Goal: Ask a question

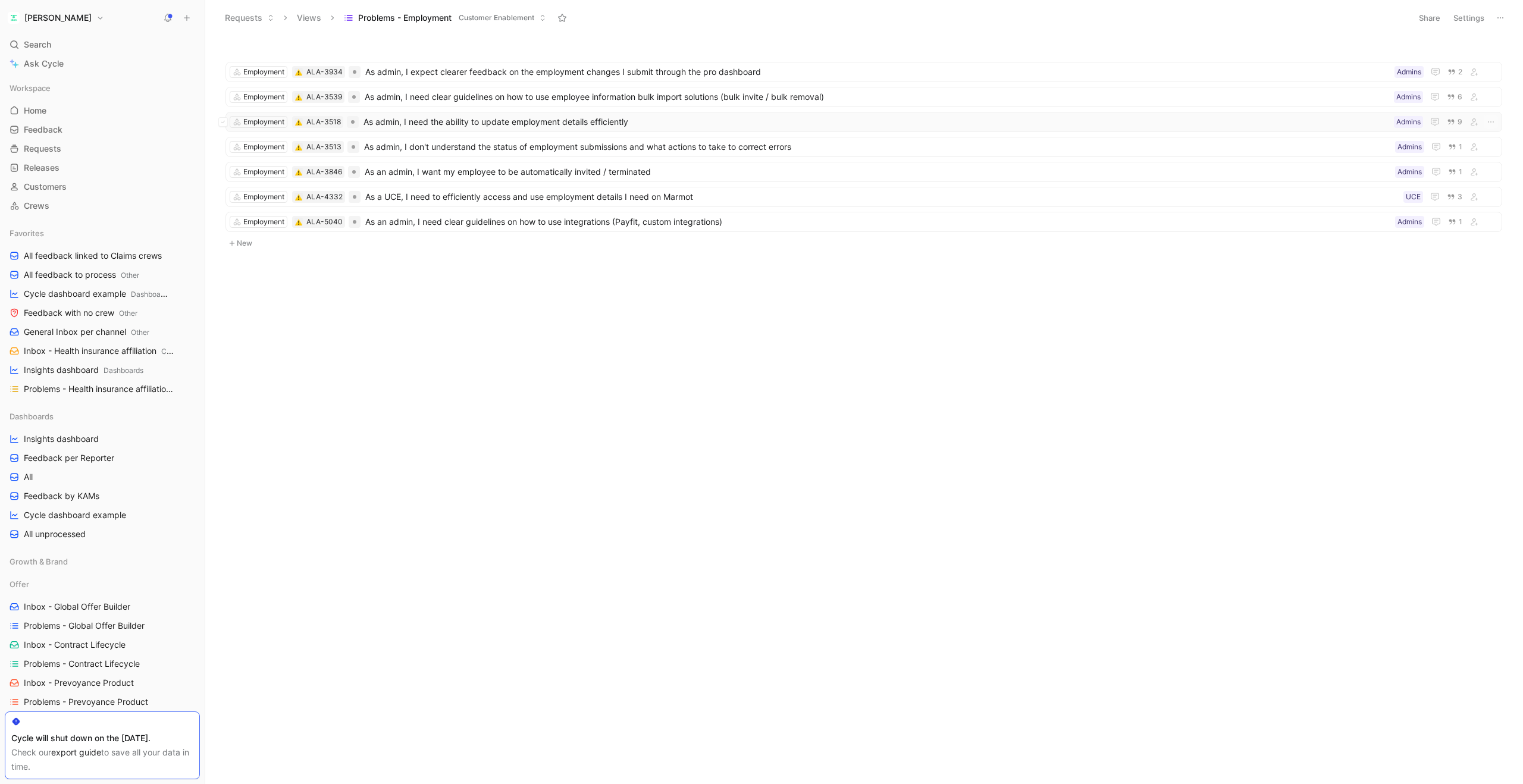
click at [611, 129] on div "Employment ALA-3518 As admin, I need the ability to update employment details e…" at bounding box center [864, 122] width 1277 height 20
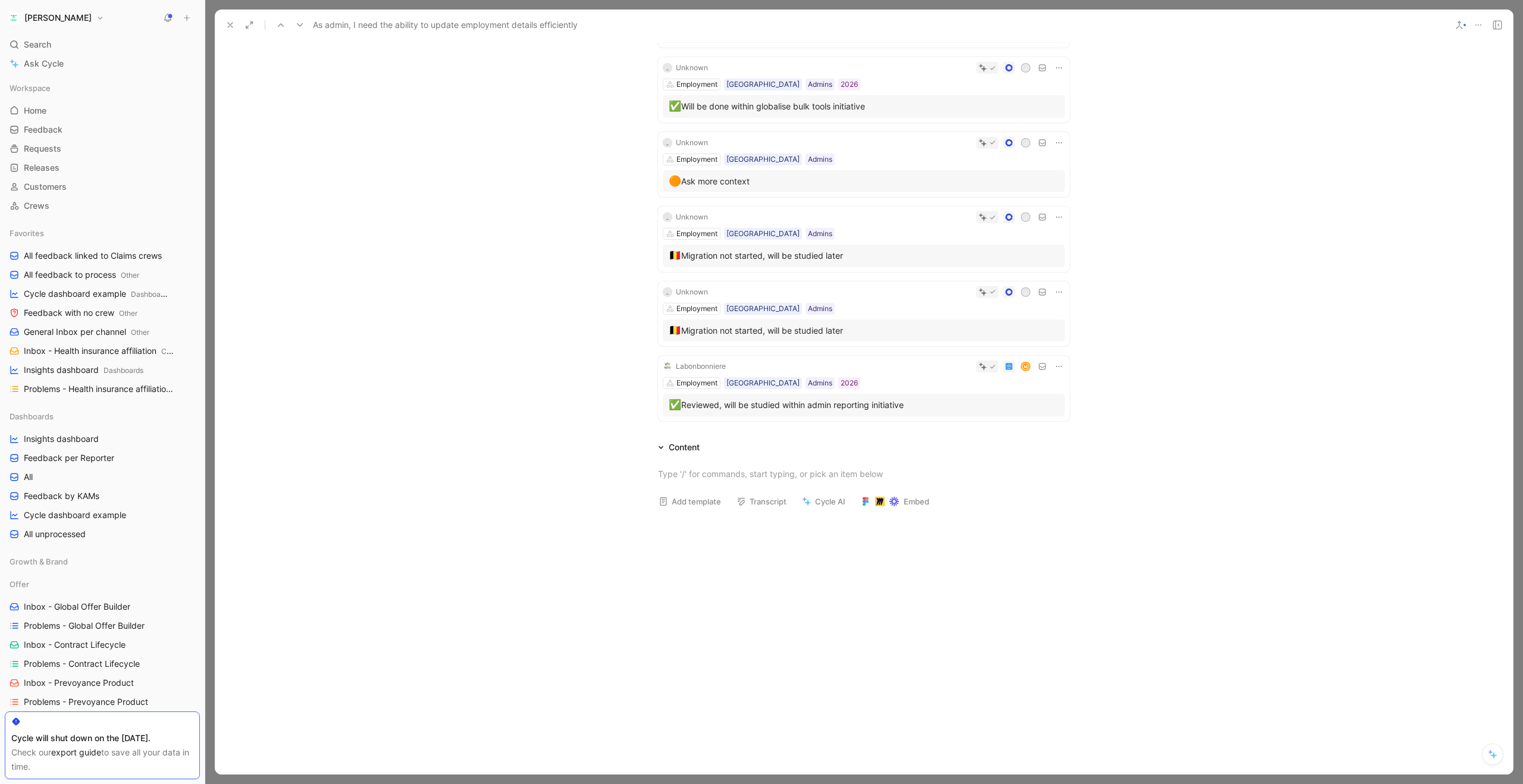
scroll to position [518, 0]
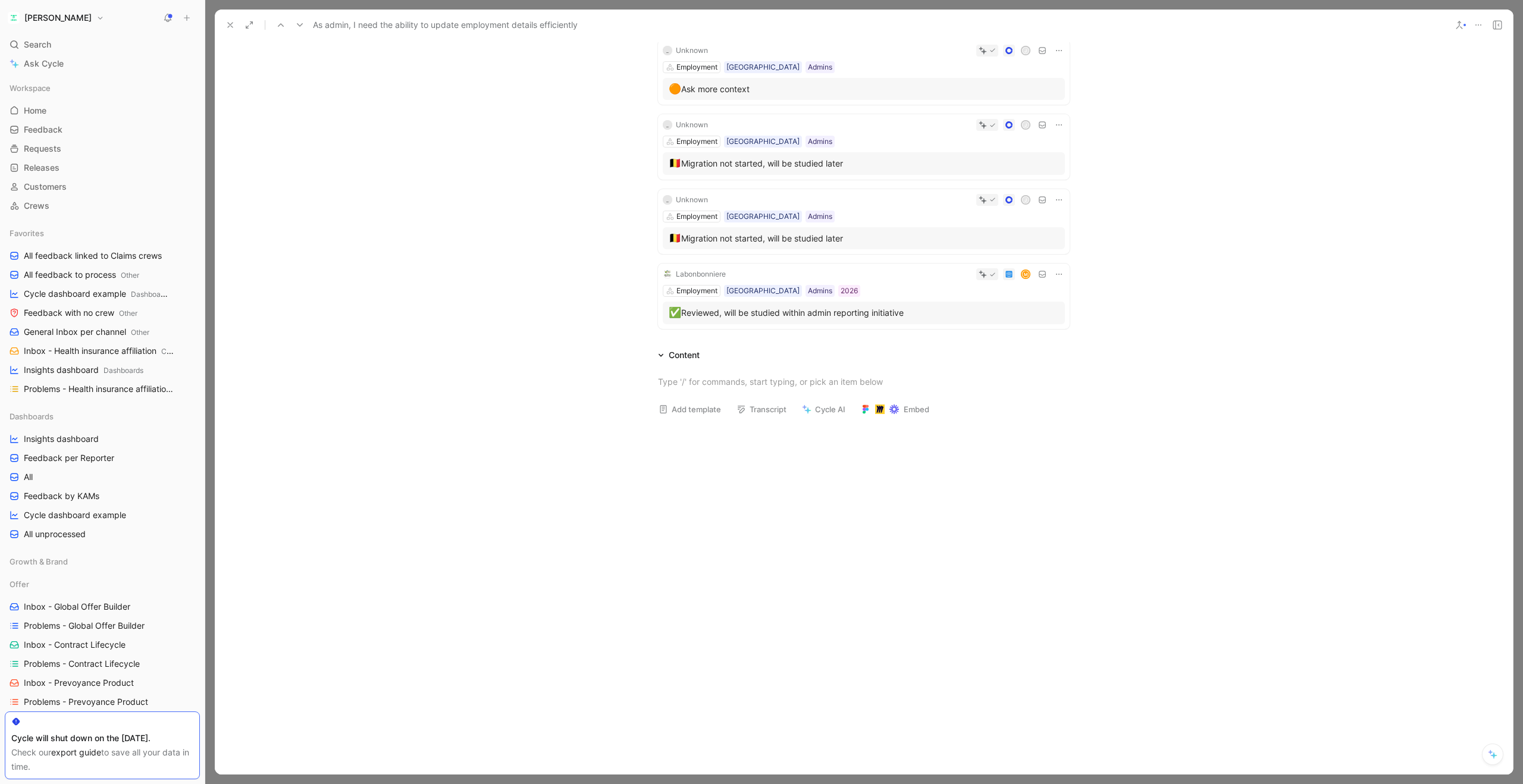
click at [830, 412] on button "Cycle AI" at bounding box center [823, 410] width 54 height 17
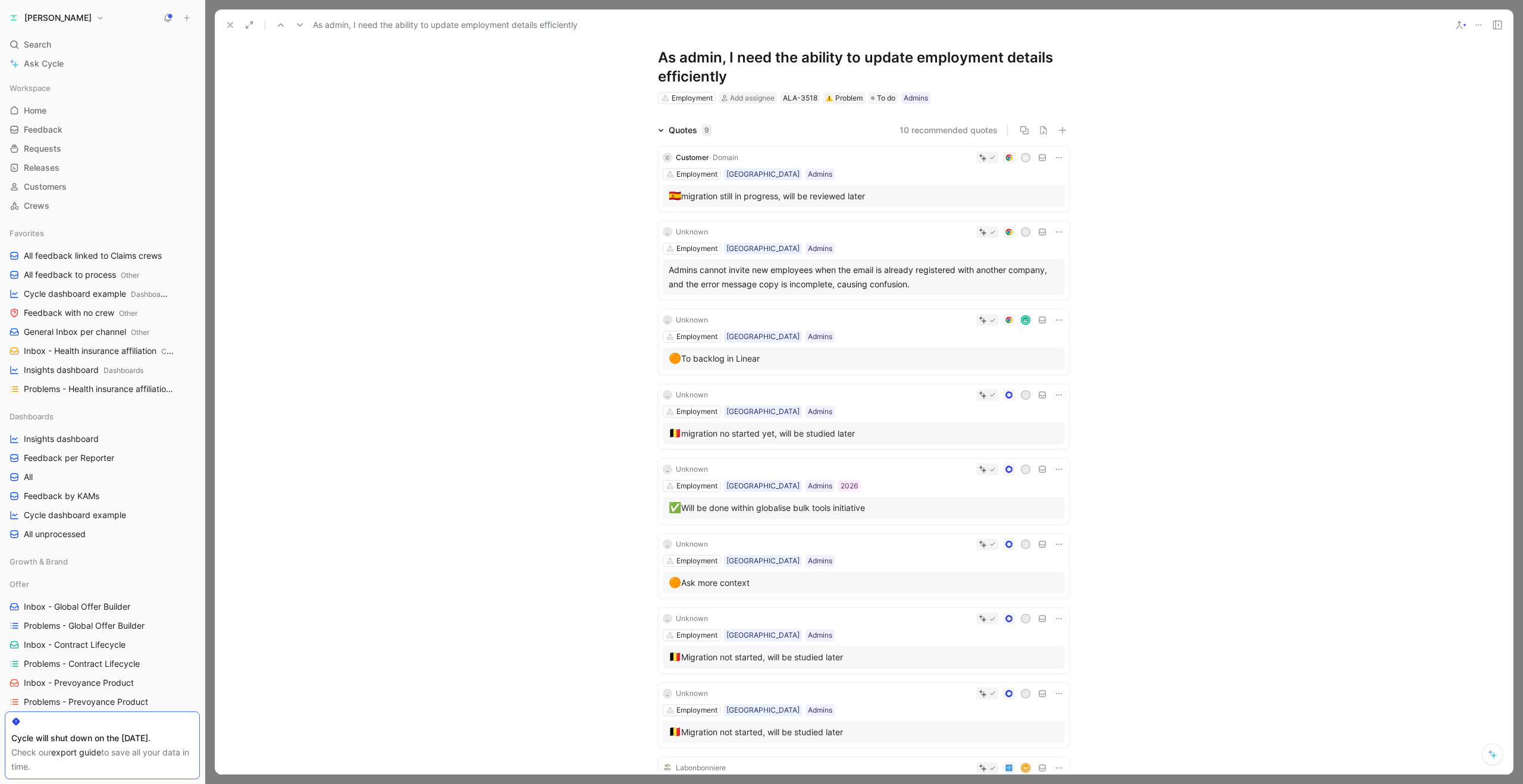
scroll to position [0, 0]
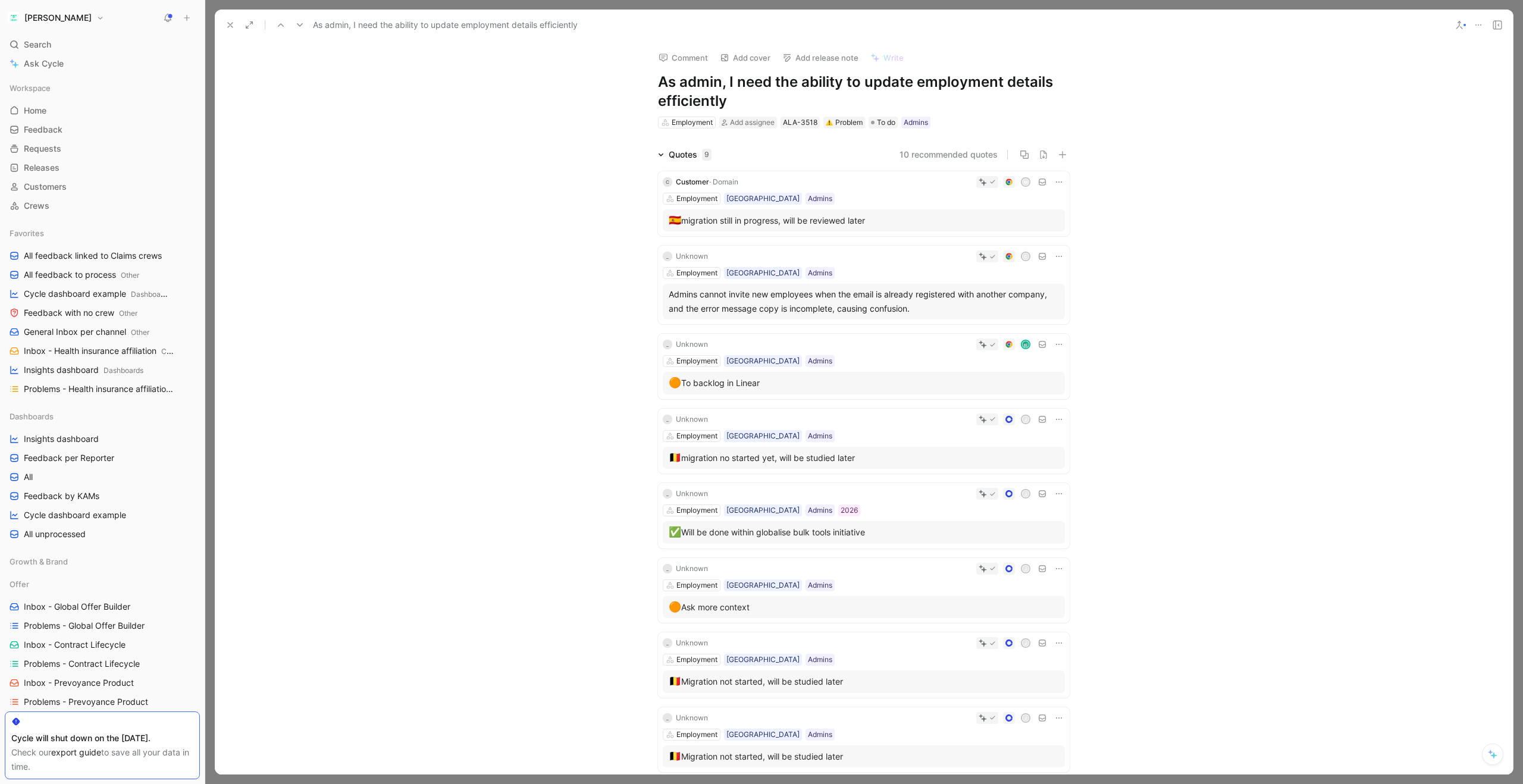
click at [1500, 23] on icon at bounding box center [1498, 25] width 10 height 10
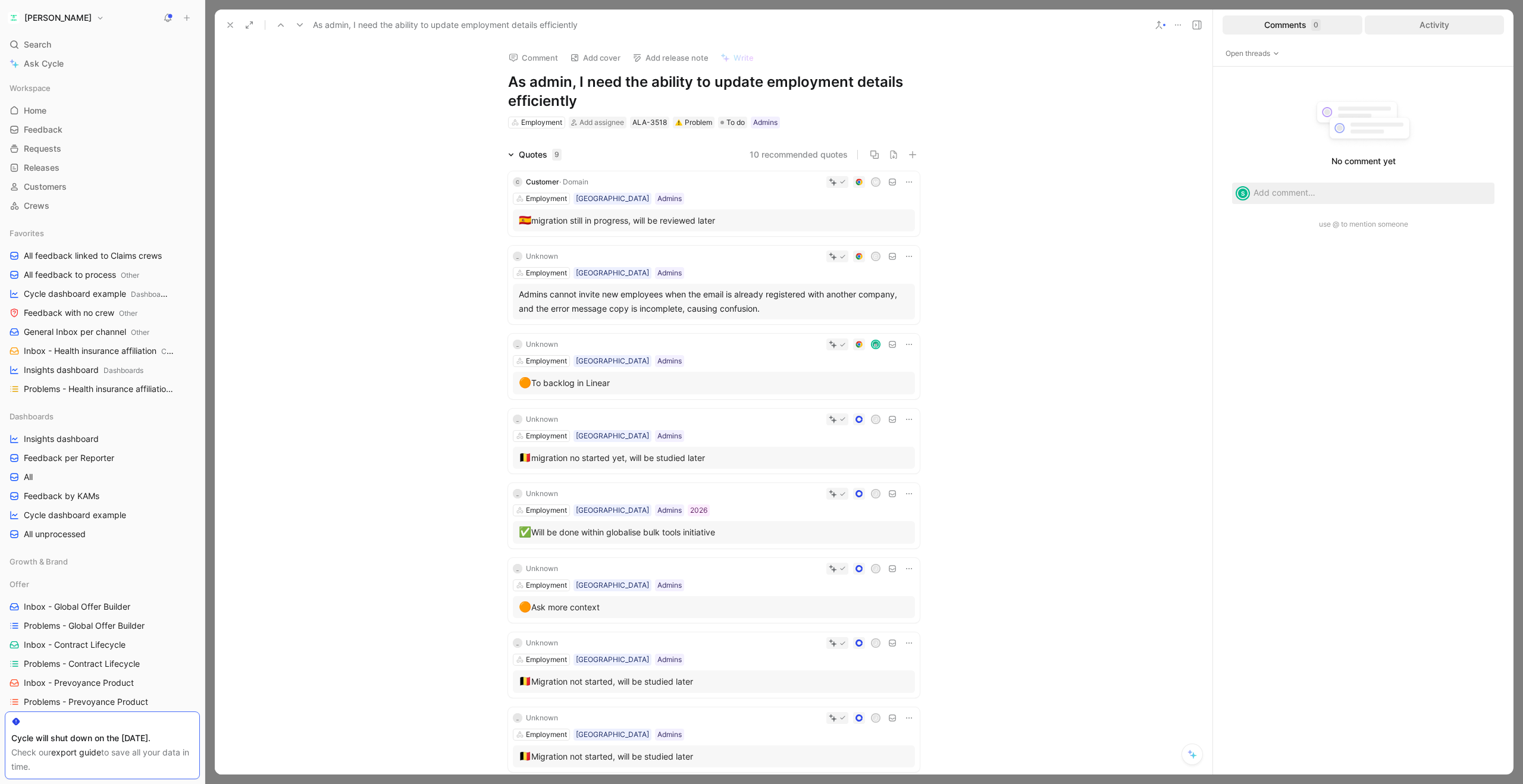
click at [1436, 29] on div "Activity" at bounding box center [1435, 25] width 140 height 19
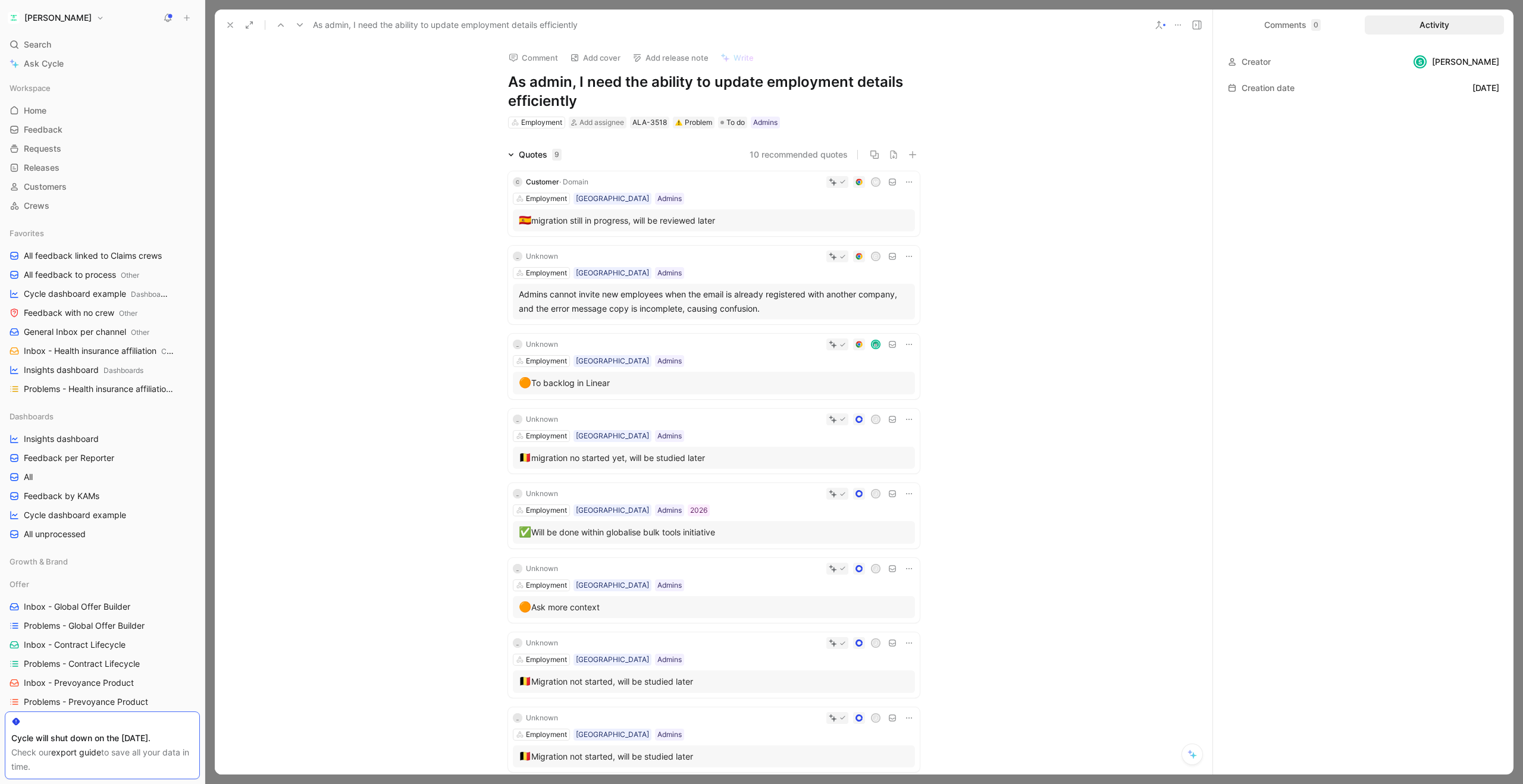
click at [1197, 27] on icon at bounding box center [1197, 25] width 10 height 10
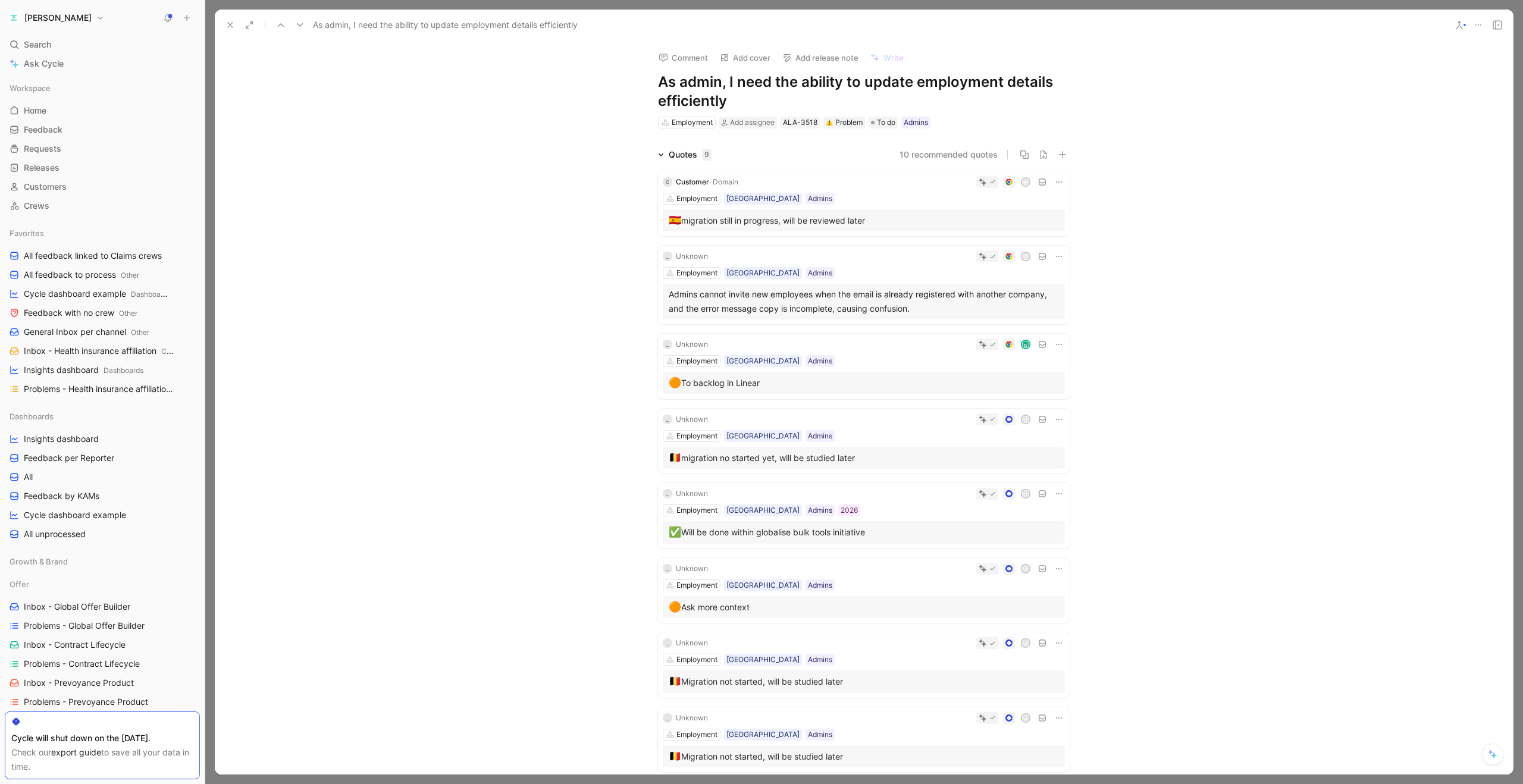
click at [1481, 25] on icon at bounding box center [1478, 25] width 10 height 10
click at [1490, 753] on icon at bounding box center [1490, 752] width 4 height 4
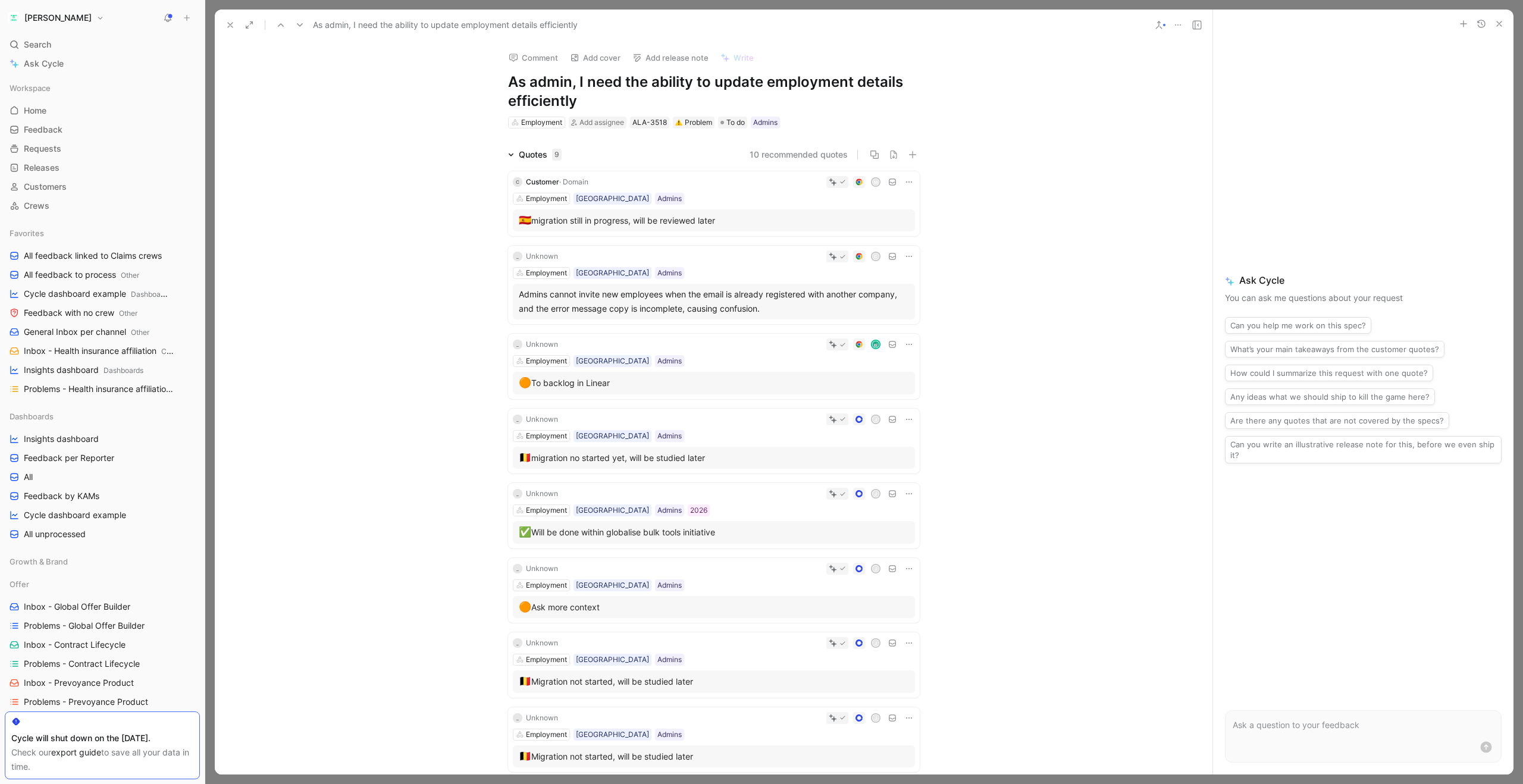
click at [1283, 354] on button "What’s your main takeaways from the customer quotes?" at bounding box center [1335, 349] width 220 height 17
